Goal: Task Accomplishment & Management: Manage account settings

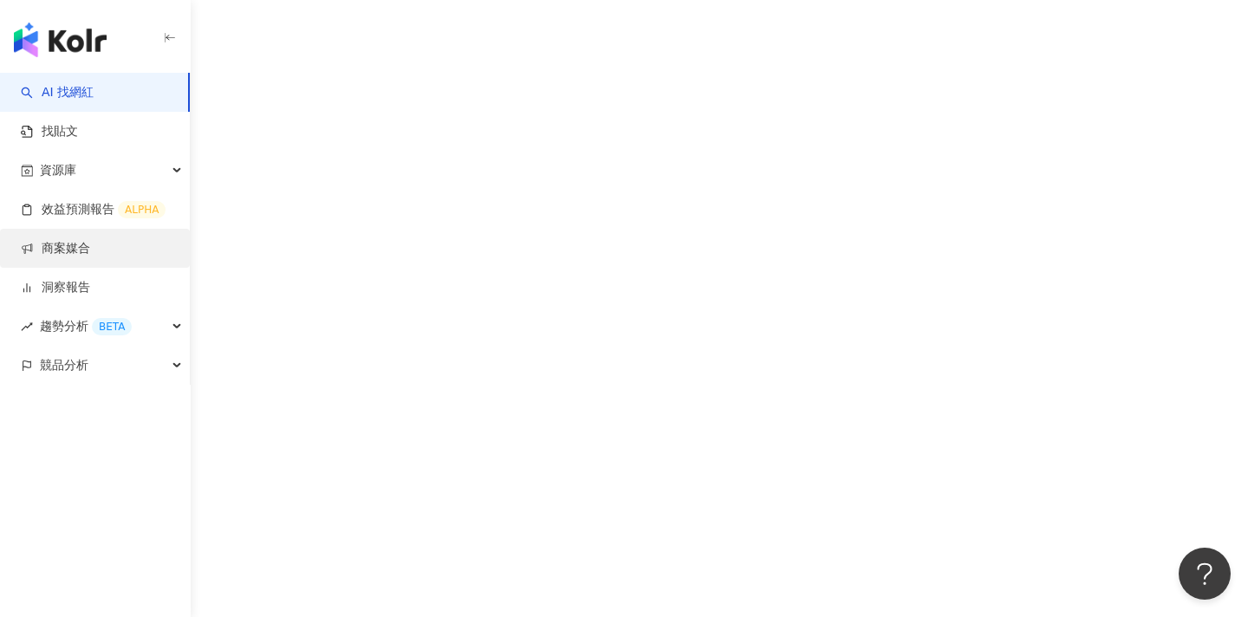
click at [63, 257] on link "商案媒合" at bounding box center [55, 248] width 69 height 17
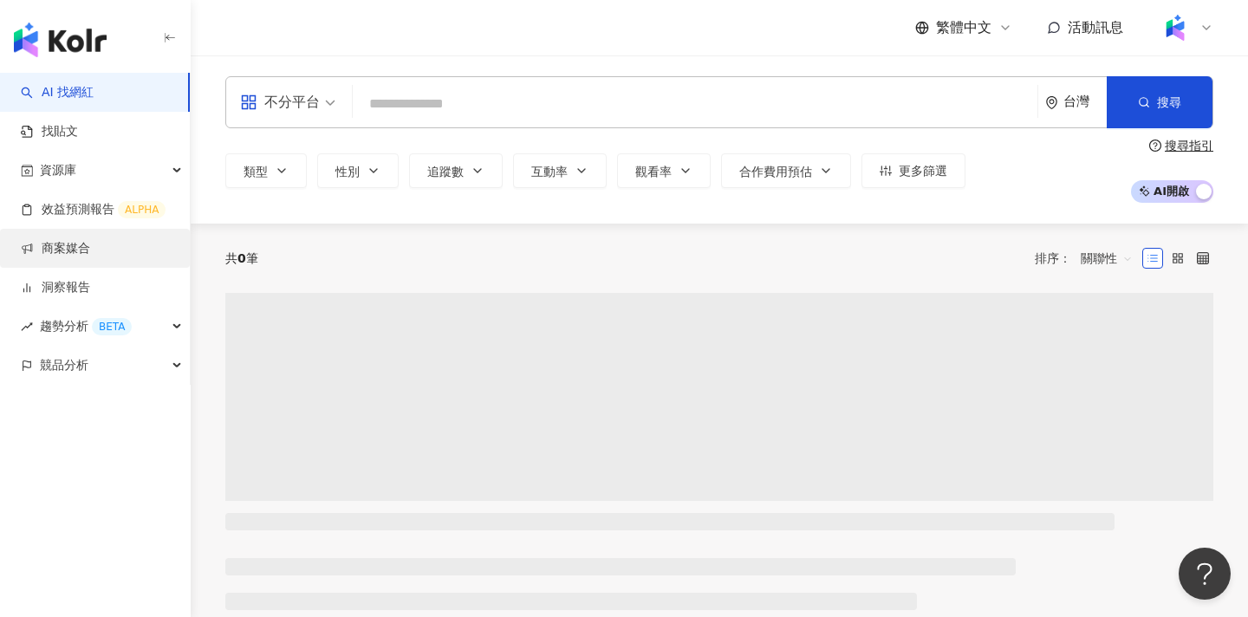
click at [85, 247] on link "商案媒合" at bounding box center [55, 248] width 69 height 17
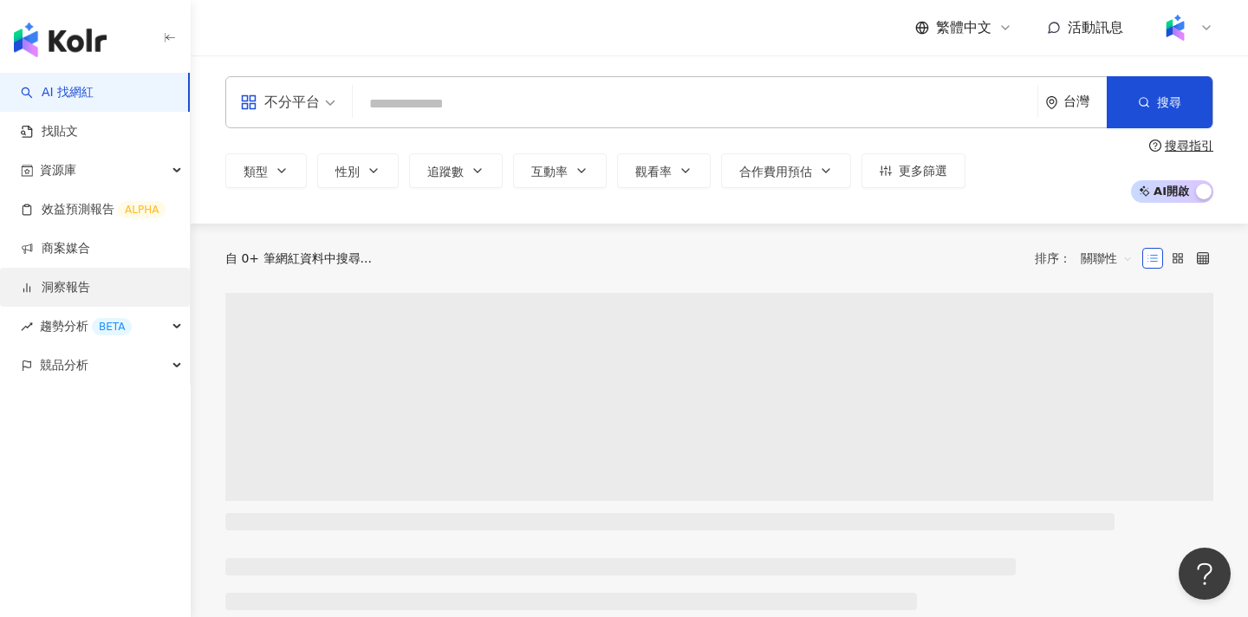
click at [74, 284] on link "洞察報告" at bounding box center [55, 287] width 69 height 17
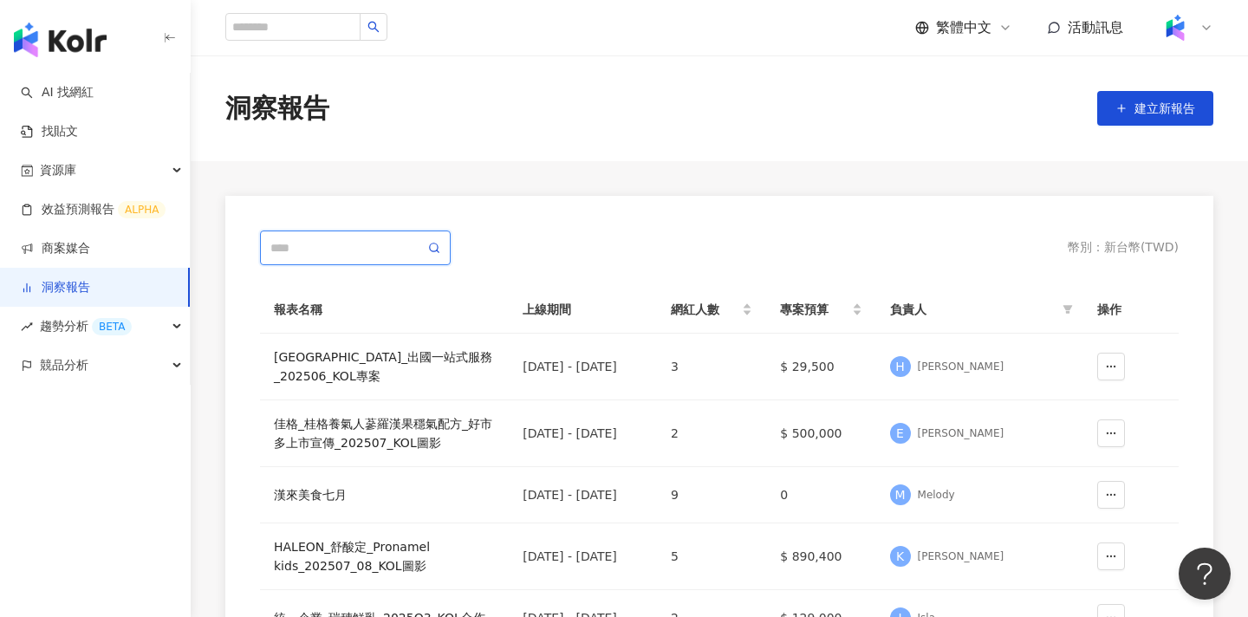
click at [373, 247] on input "text" at bounding box center [347, 247] width 154 height 19
type input "*"
type input "***"
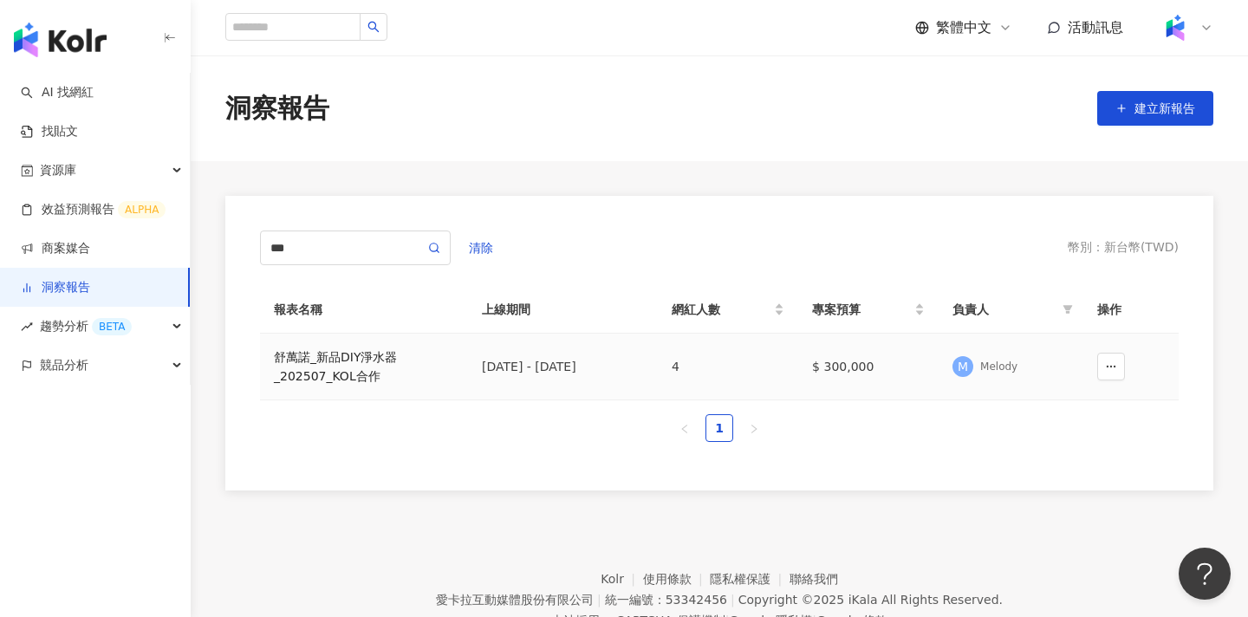
click at [370, 351] on div "舒萬諾_新品DIY淨水器_202507_KOL合作" at bounding box center [364, 367] width 180 height 38
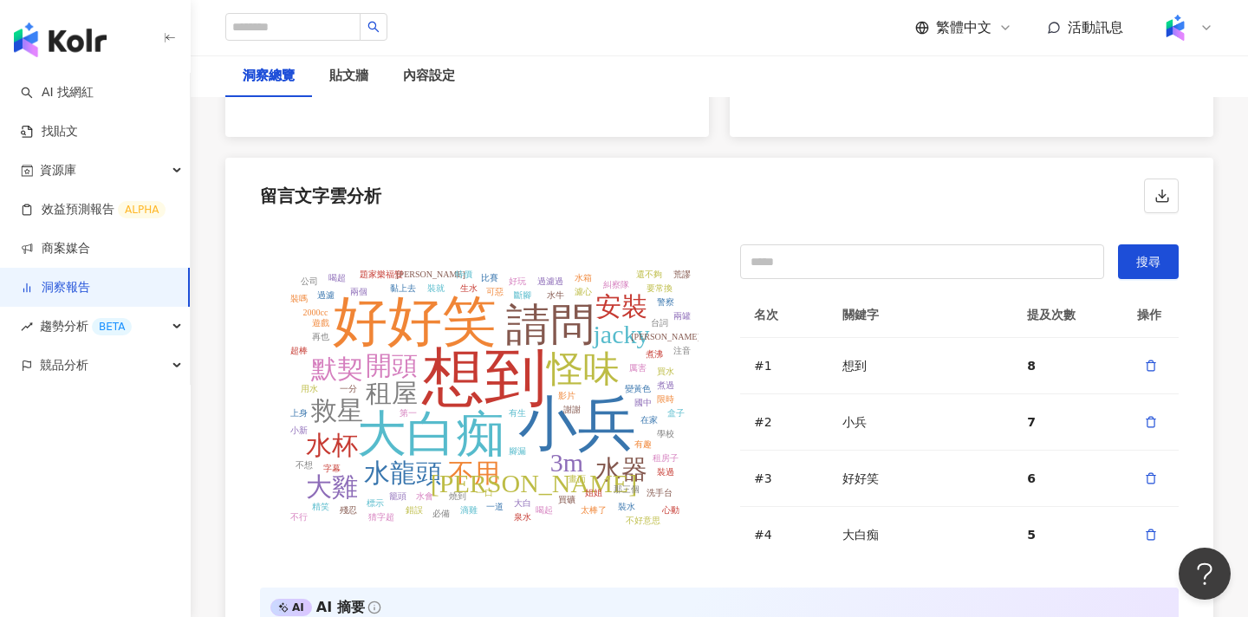
scroll to position [3755, 0]
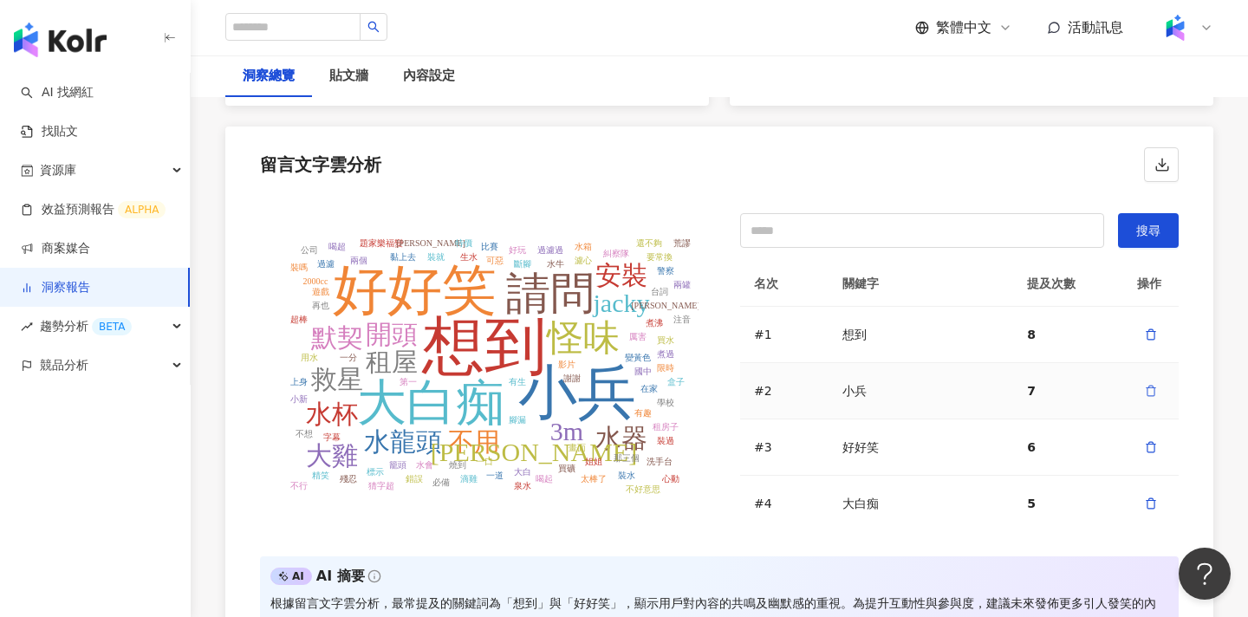
click at [1155, 390] on icon "button" at bounding box center [1151, 391] width 12 height 12
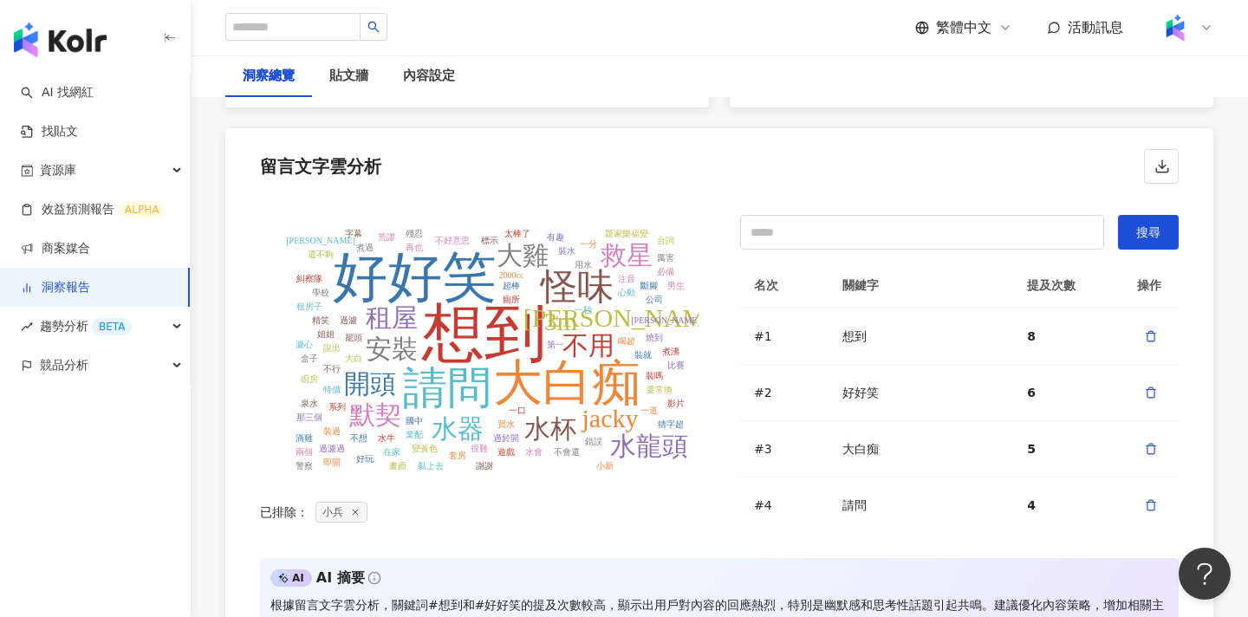
scroll to position [3763, 0]
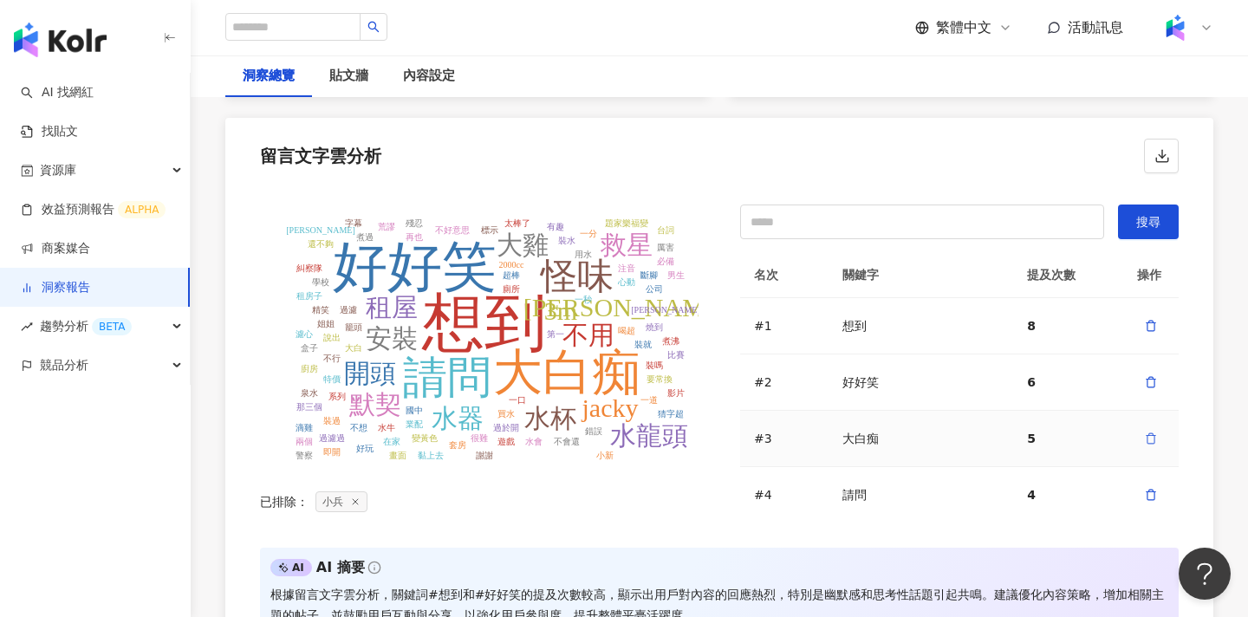
click at [1148, 441] on icon "button" at bounding box center [1151, 439] width 12 height 12
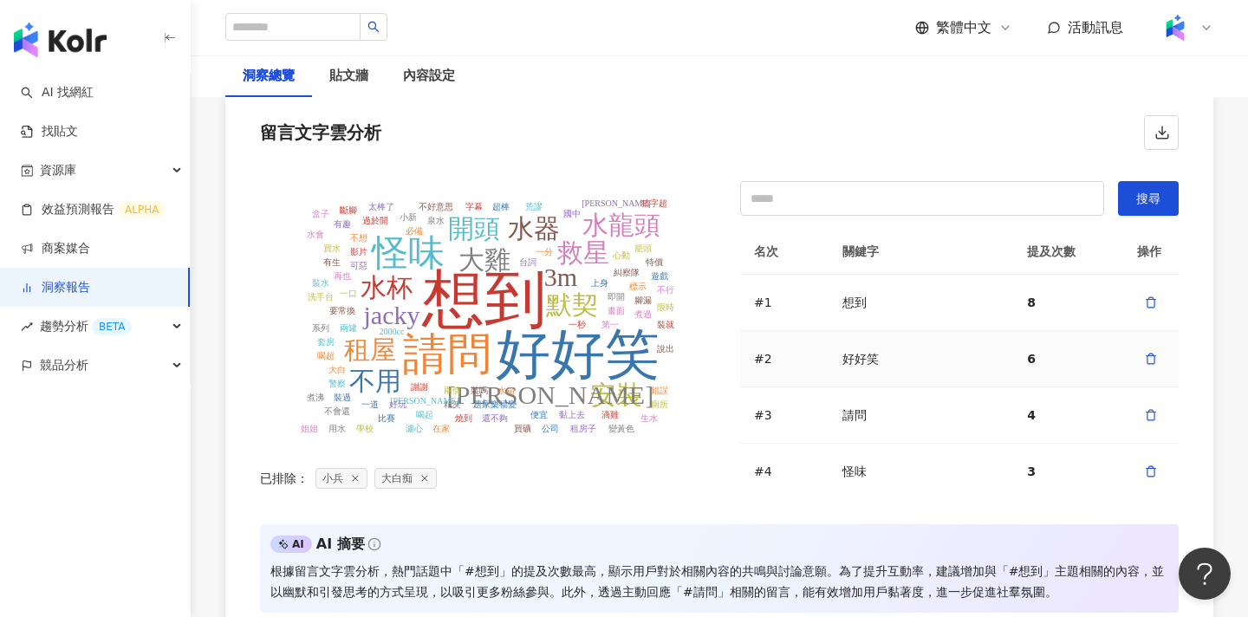
scroll to position [22, 0]
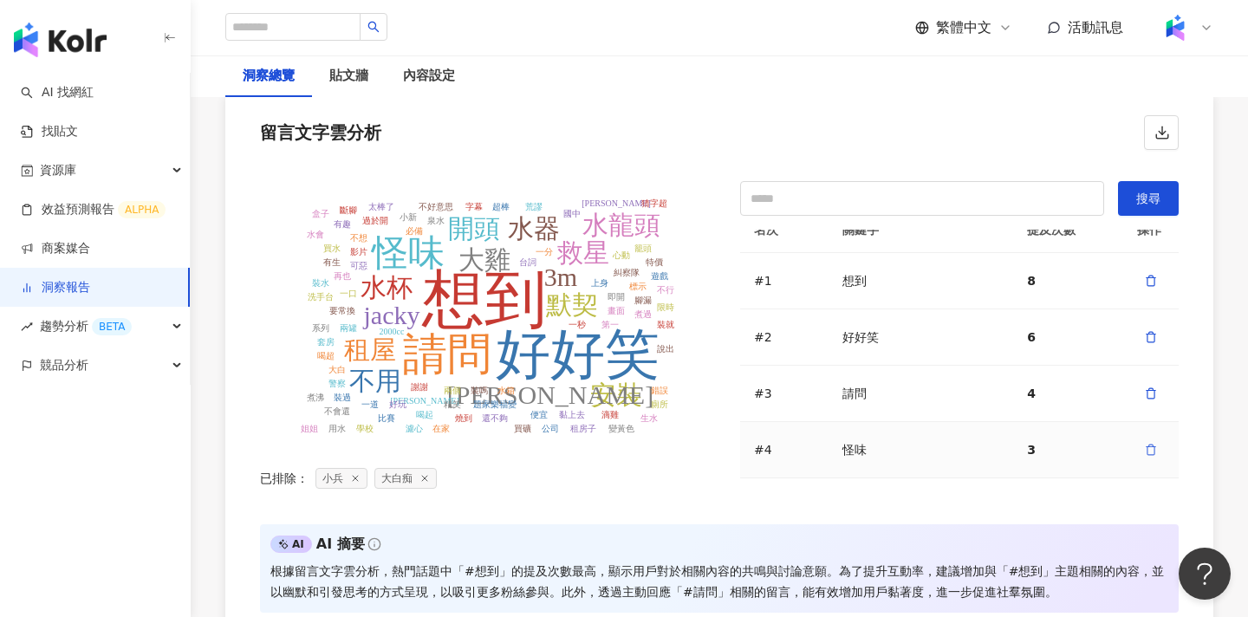
click at [1150, 453] on icon "button" at bounding box center [1151, 450] width 12 height 12
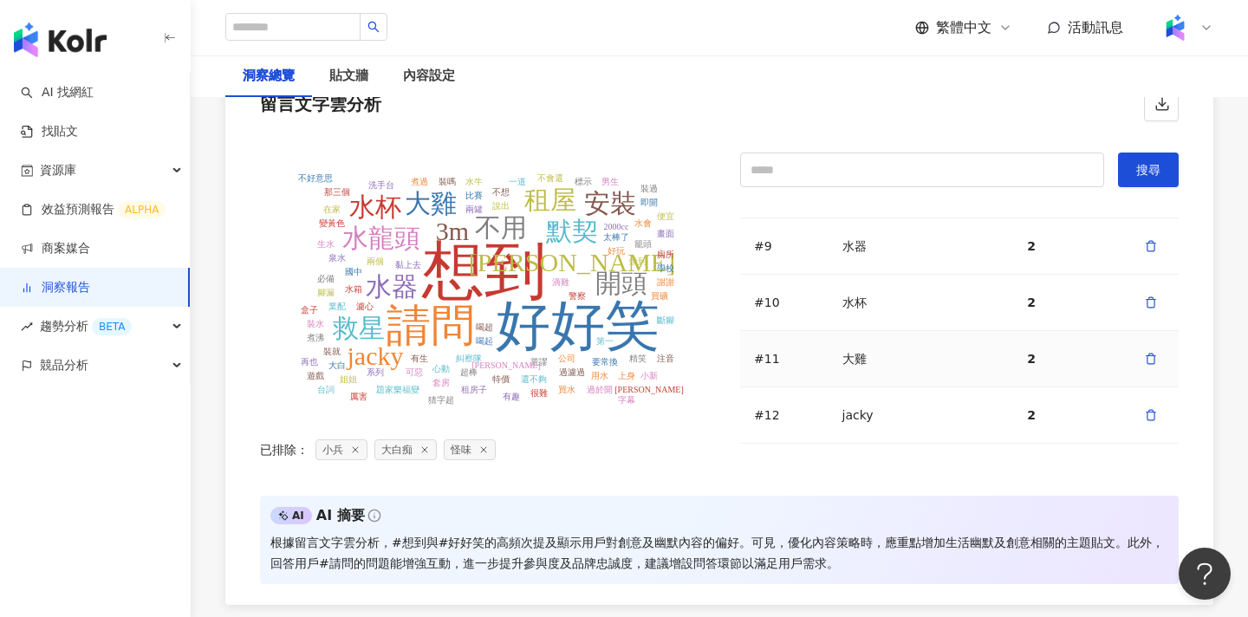
scroll to position [479, 0]
click at [1148, 363] on icon "button" at bounding box center [1151, 359] width 7 height 10
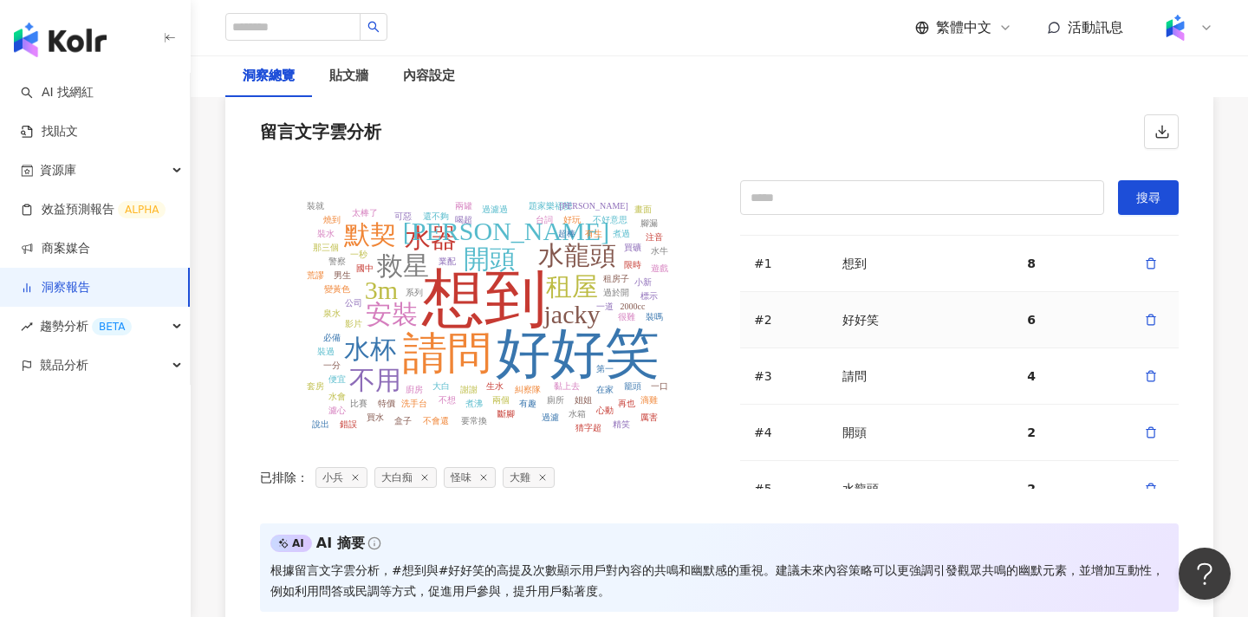
scroll to position [0, 0]
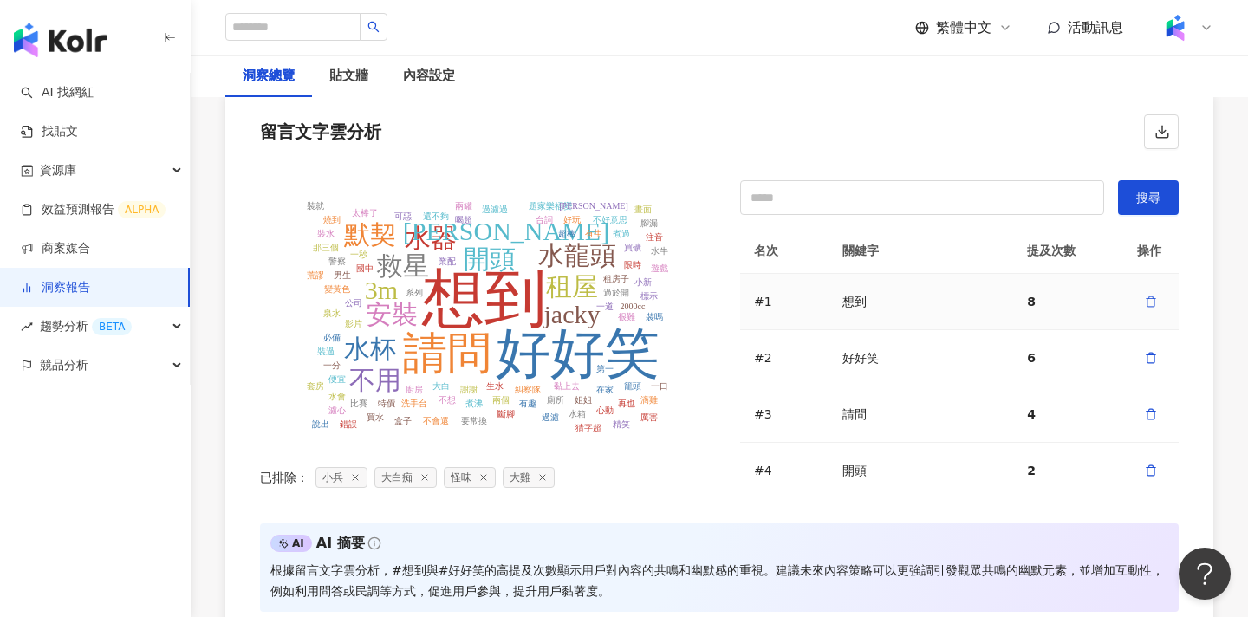
click at [1153, 302] on icon "button" at bounding box center [1151, 302] width 12 height 12
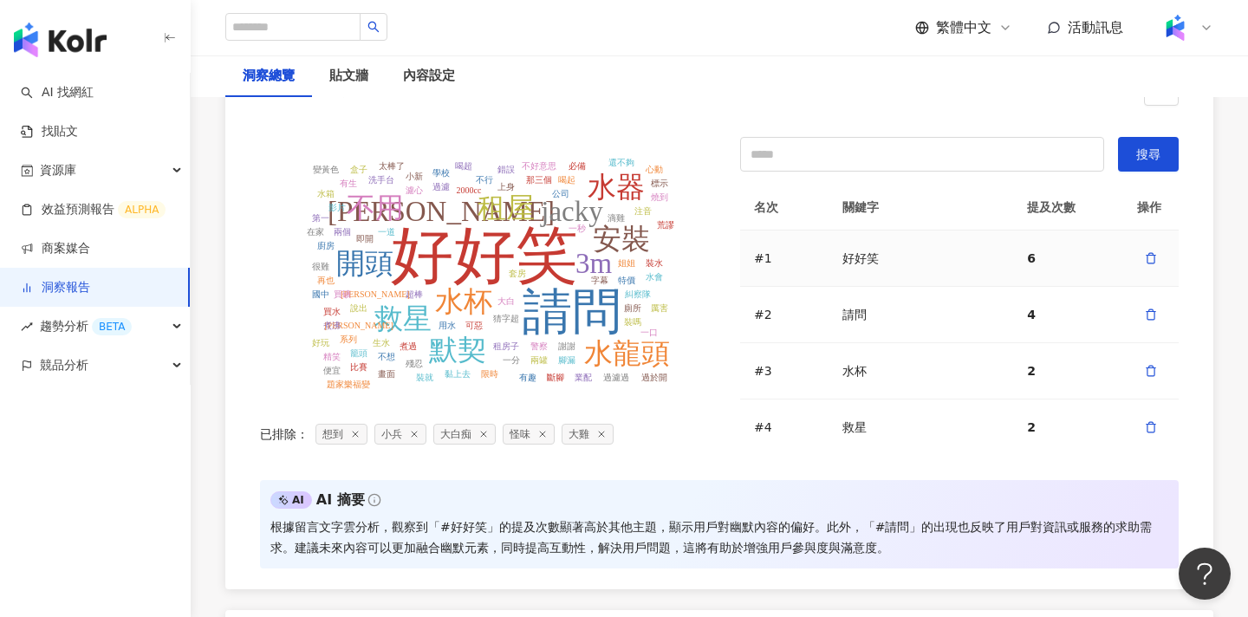
scroll to position [3812, 0]
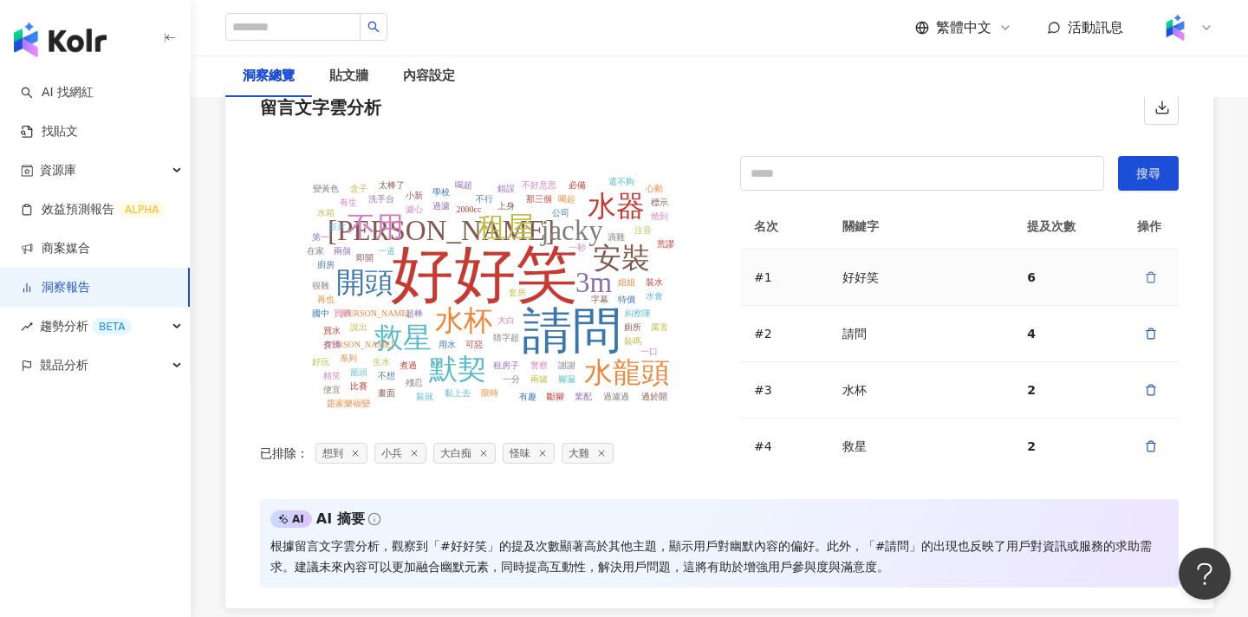
click at [1150, 279] on icon "button" at bounding box center [1151, 277] width 12 height 12
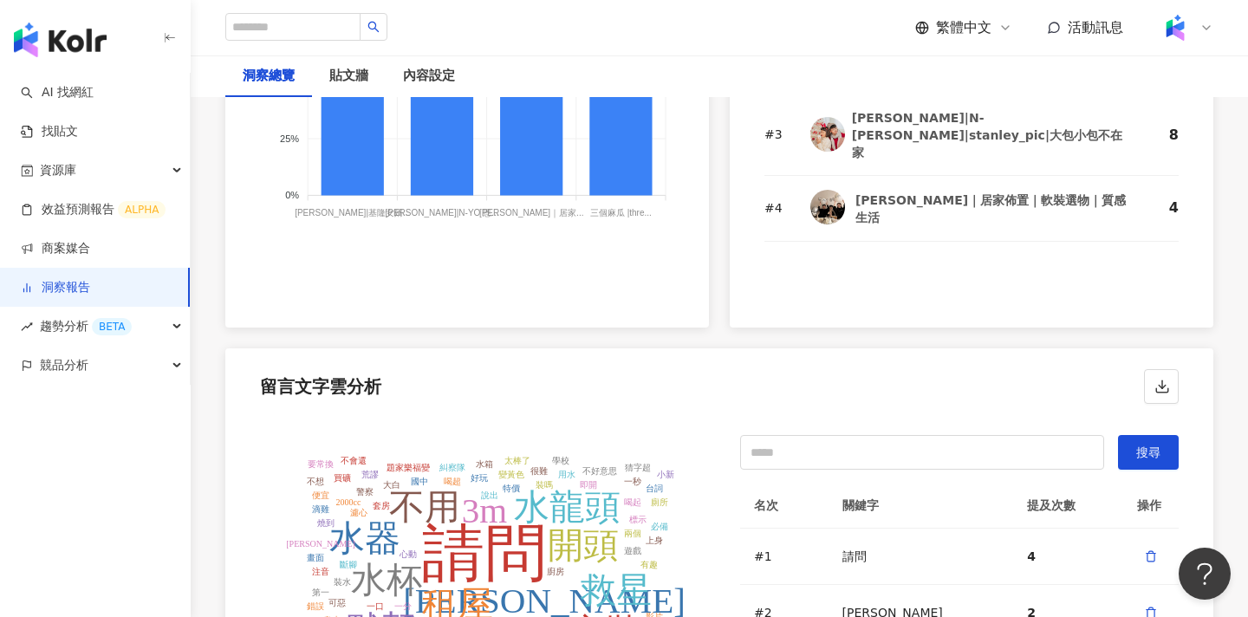
scroll to position [3680, 0]
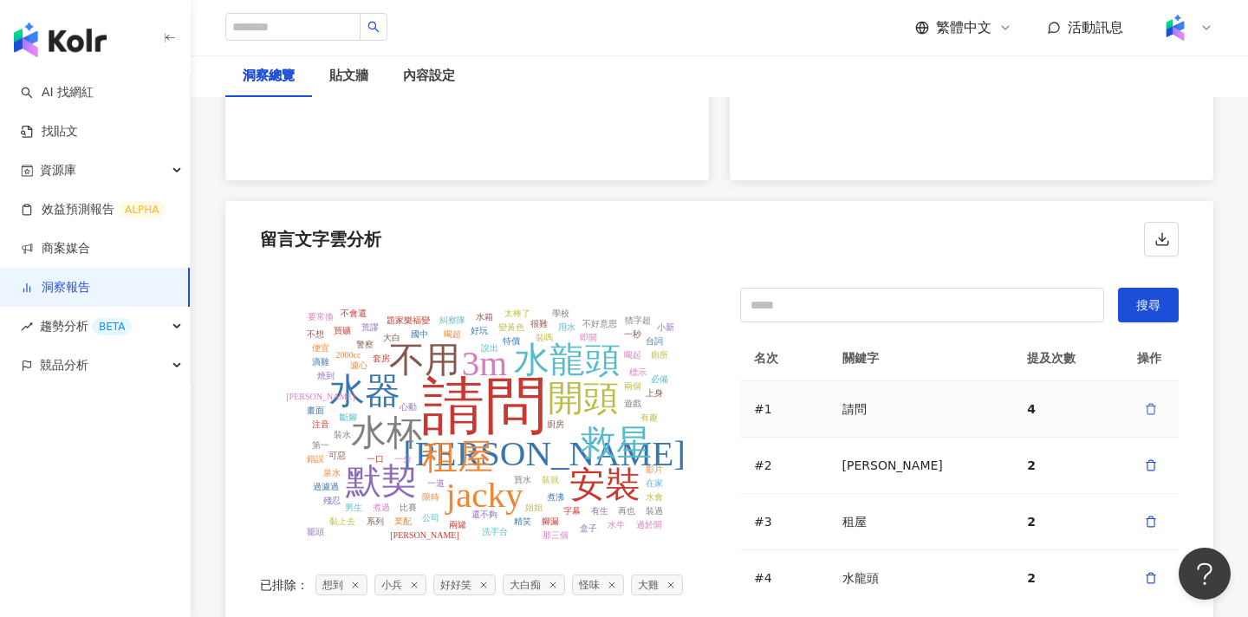
click at [1152, 399] on button "button" at bounding box center [1151, 409] width 28 height 28
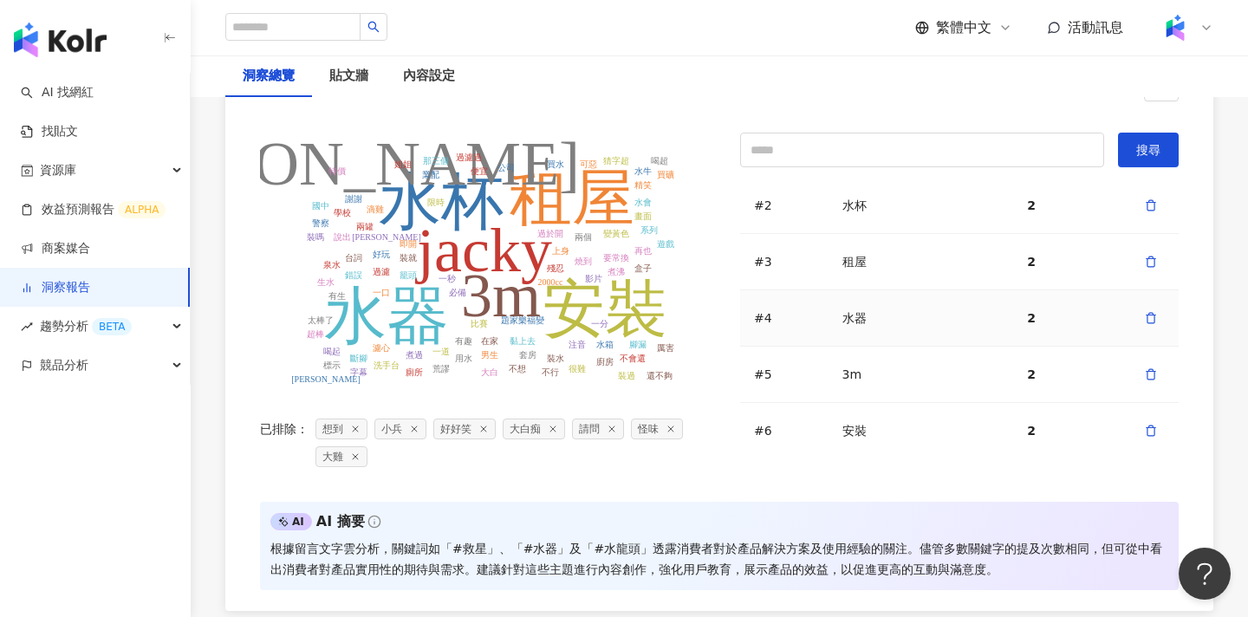
scroll to position [0, 0]
click at [1150, 255] on icon "button" at bounding box center [1151, 254] width 12 height 12
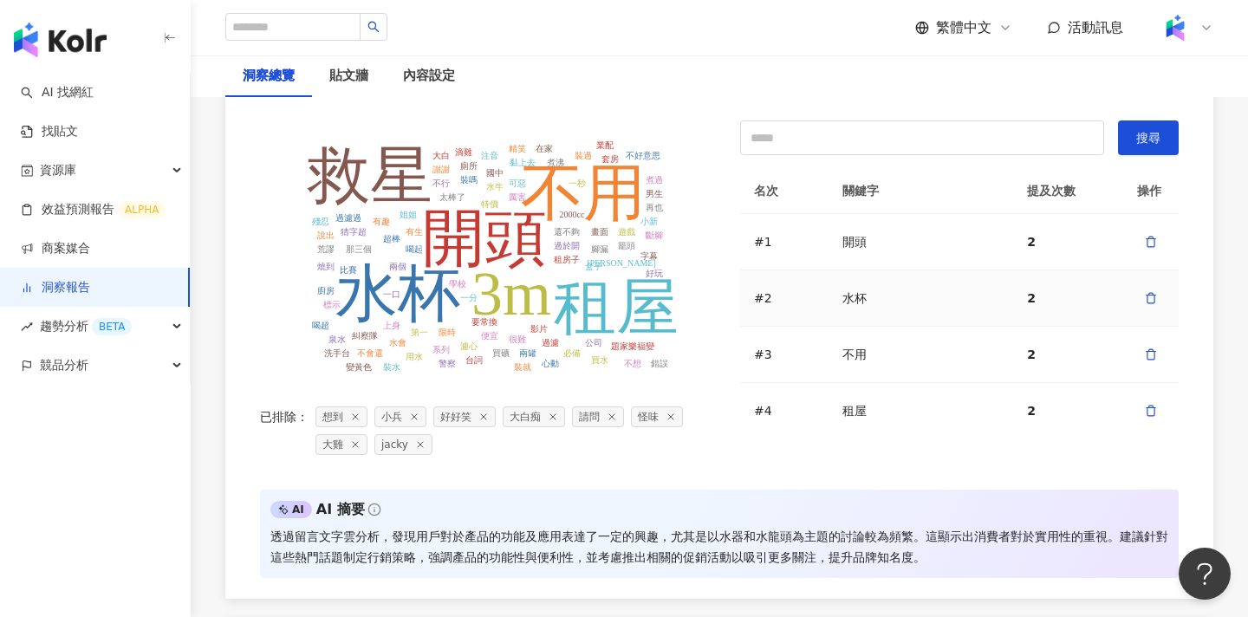
scroll to position [3848, 0]
click at [1154, 243] on icon "button" at bounding box center [1151, 242] width 7 height 10
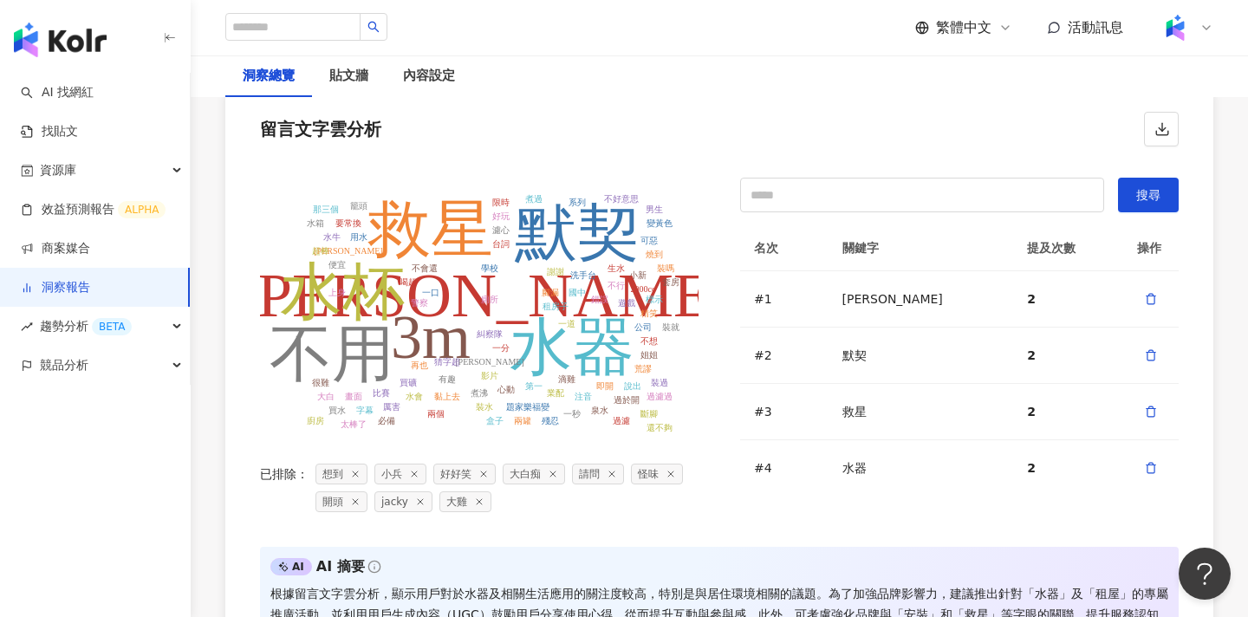
scroll to position [35, 0]
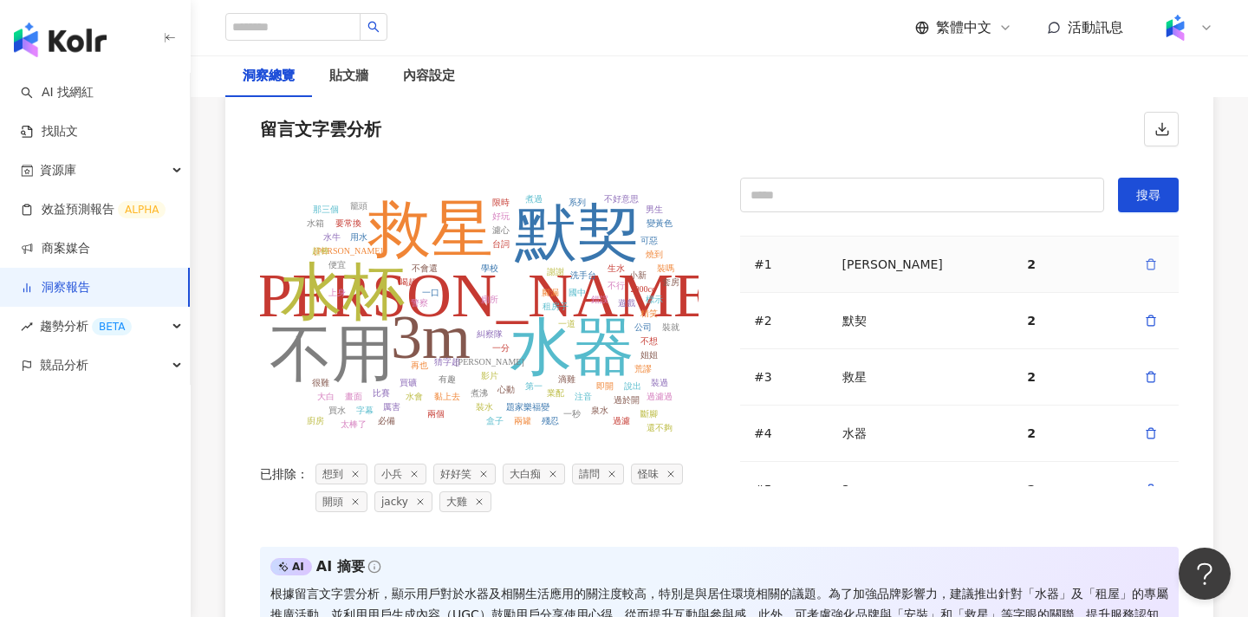
click at [1152, 266] on icon "button" at bounding box center [1151, 264] width 12 height 12
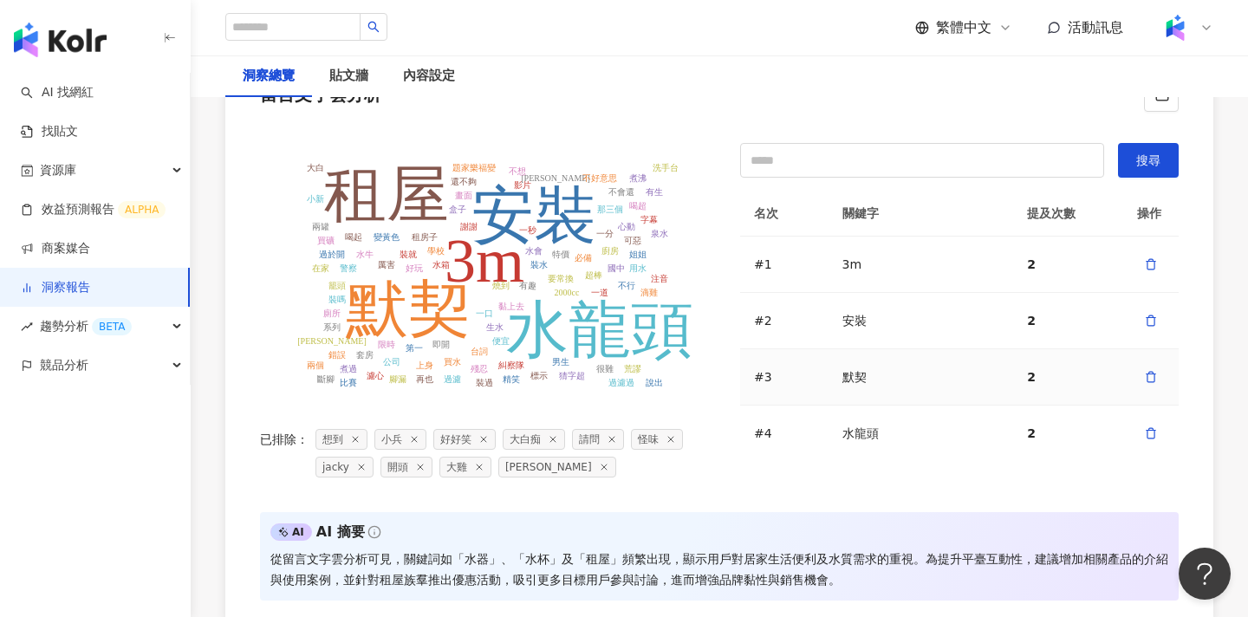
scroll to position [10, 0]
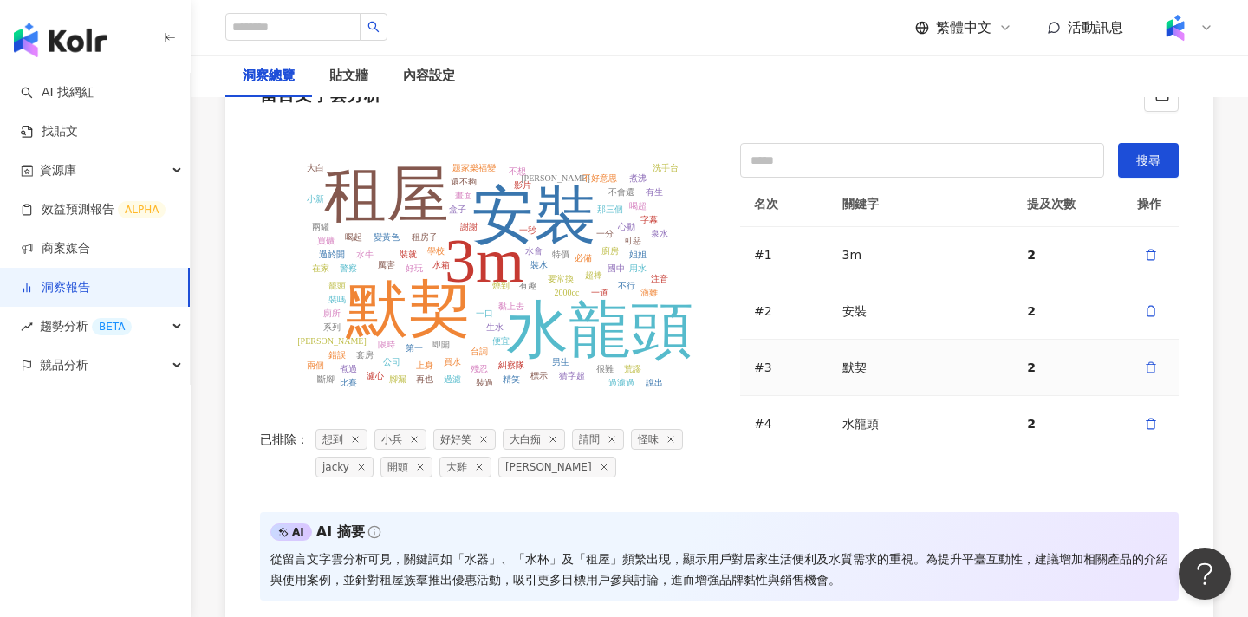
click at [1152, 368] on icon "button" at bounding box center [1151, 367] width 12 height 12
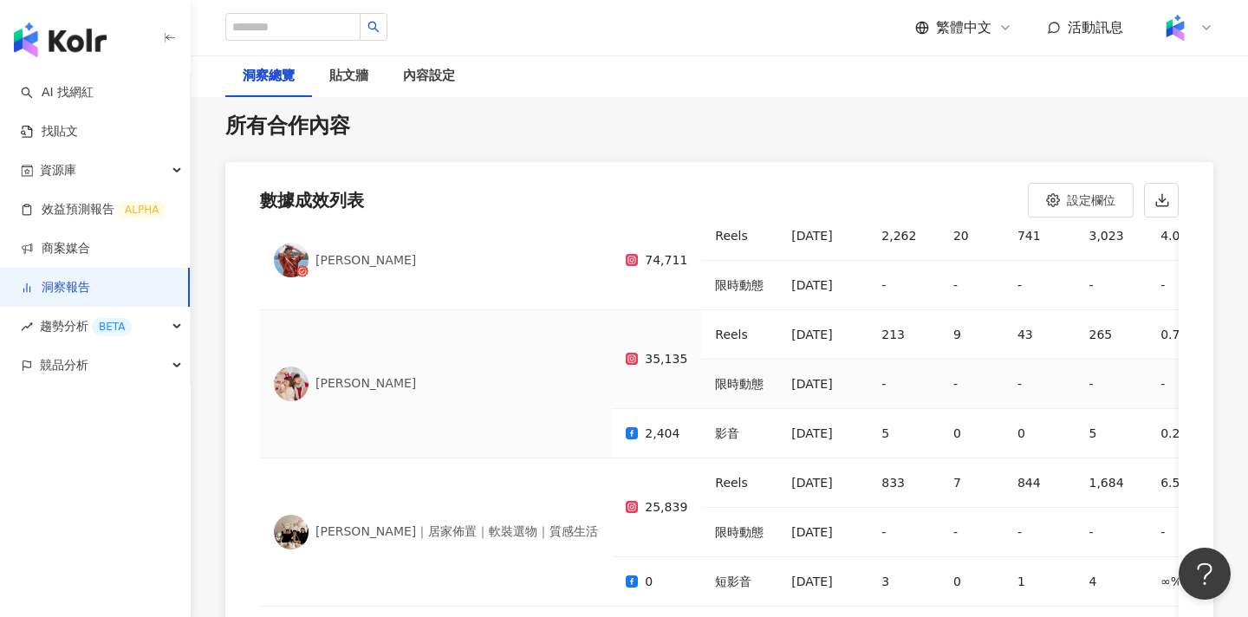
scroll to position [0, 0]
